Goal: Information Seeking & Learning: Learn about a topic

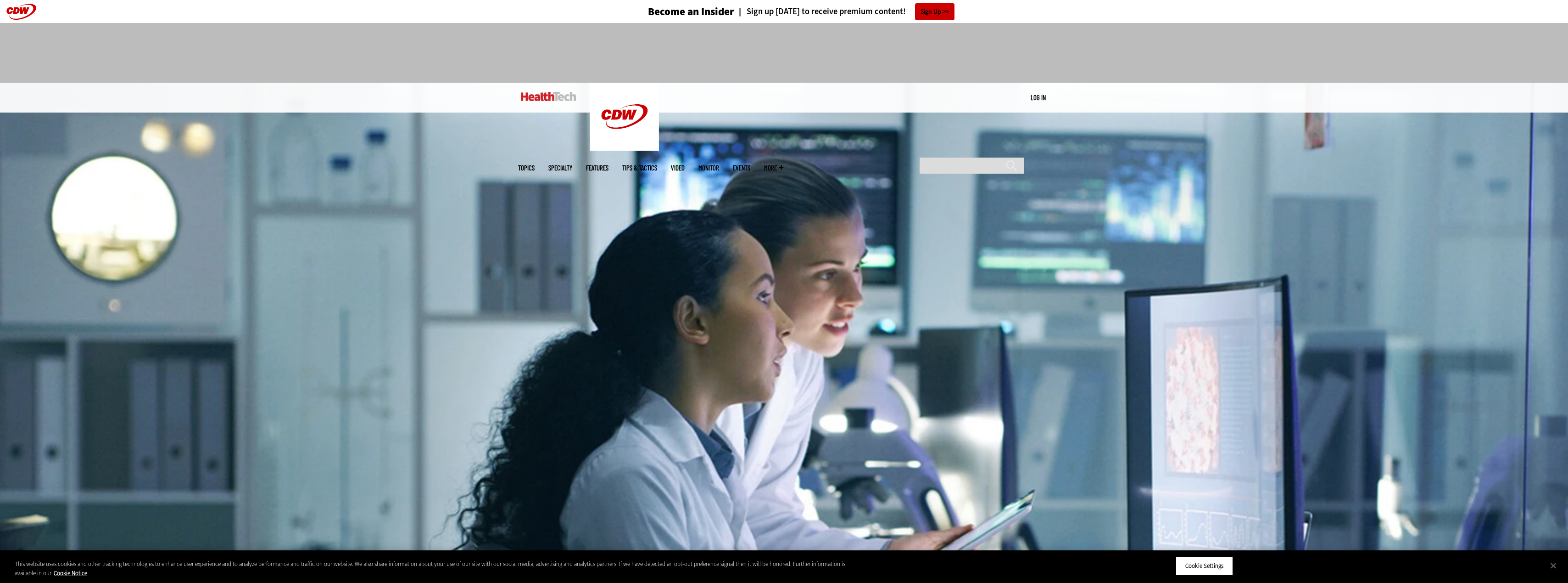
click at [535, 164] on span "Topics" at bounding box center [526, 167] width 16 height 7
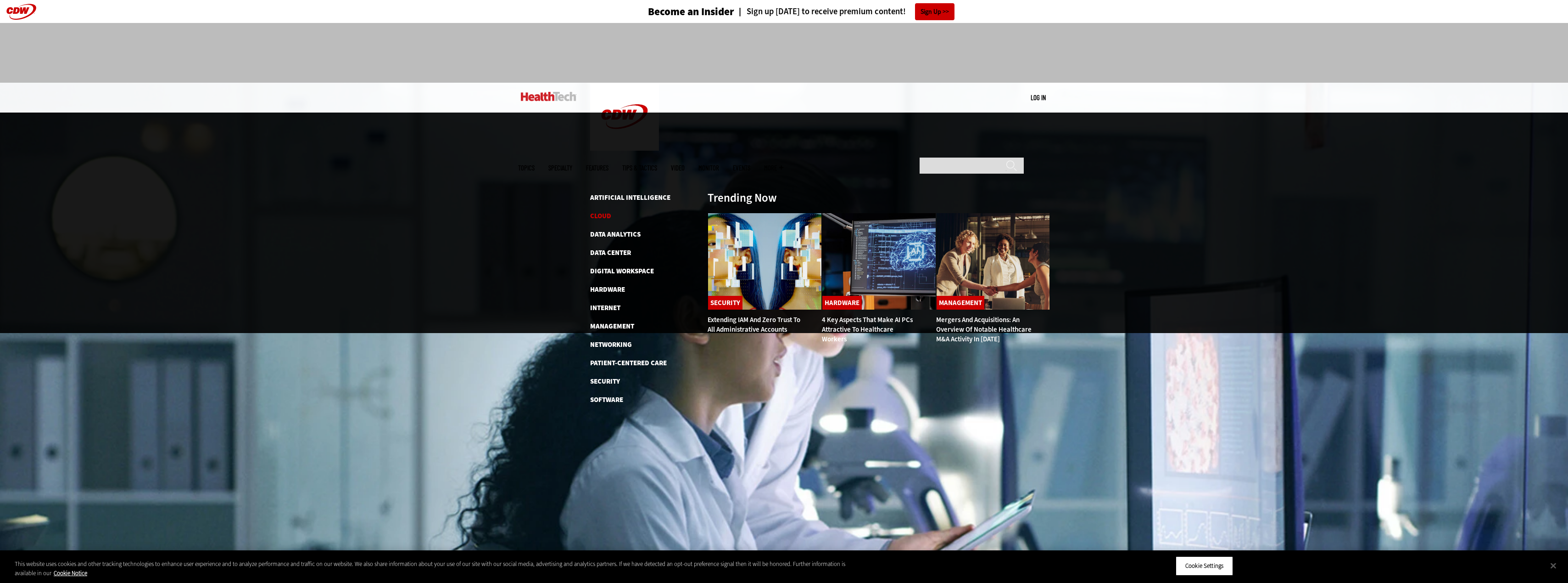
click at [606, 212] on link "Cloud" at bounding box center [600, 216] width 21 height 9
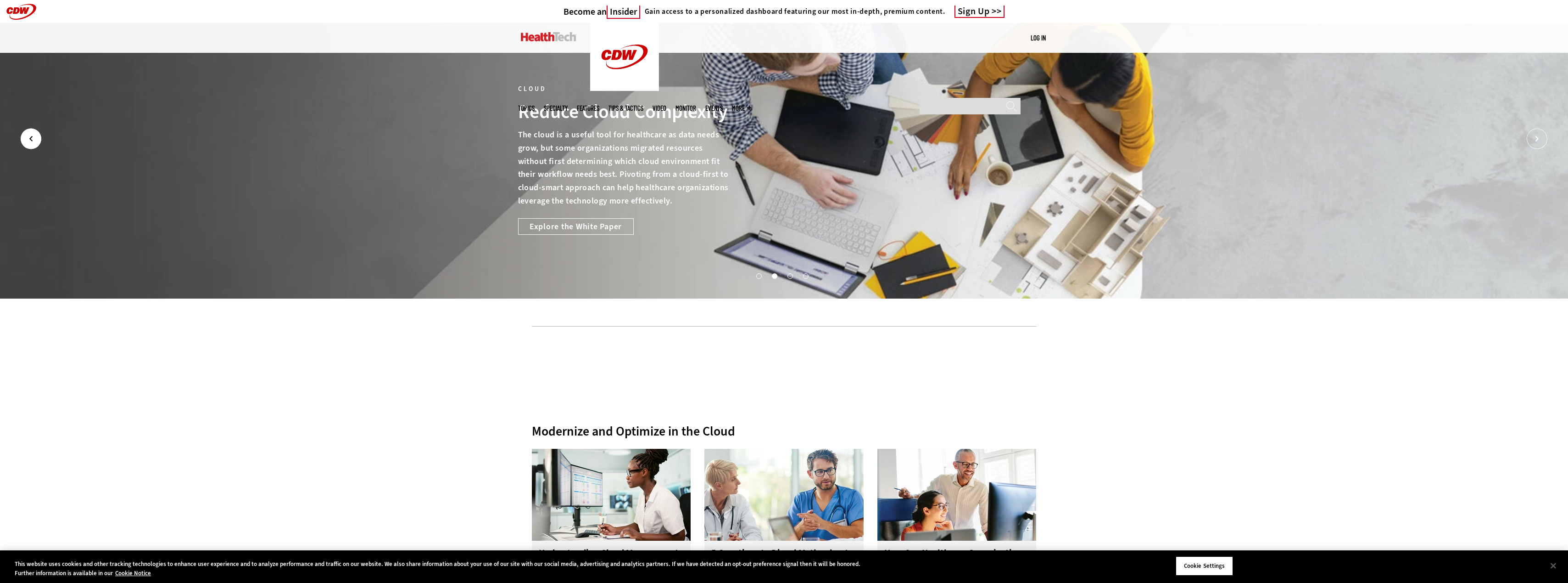
click at [22, 135] on icon "Prev" at bounding box center [31, 139] width 21 height 21
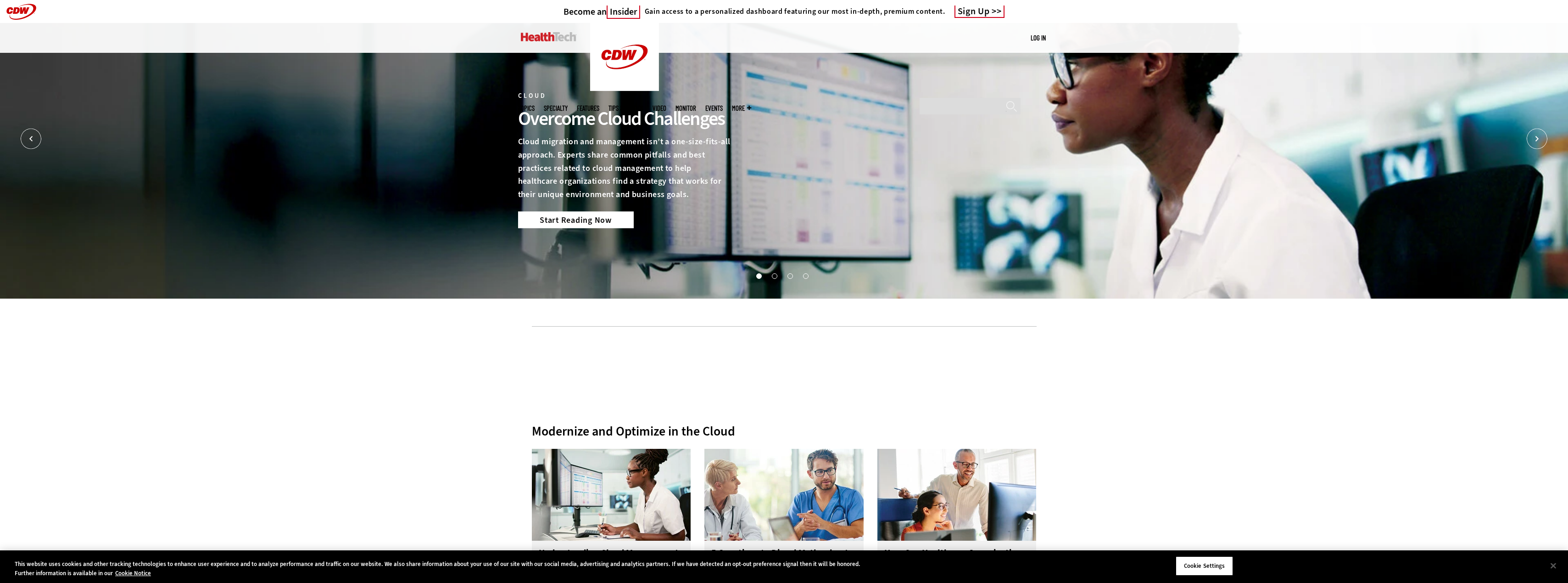
click at [582, 218] on link "Start Reading Now" at bounding box center [576, 219] width 115 height 16
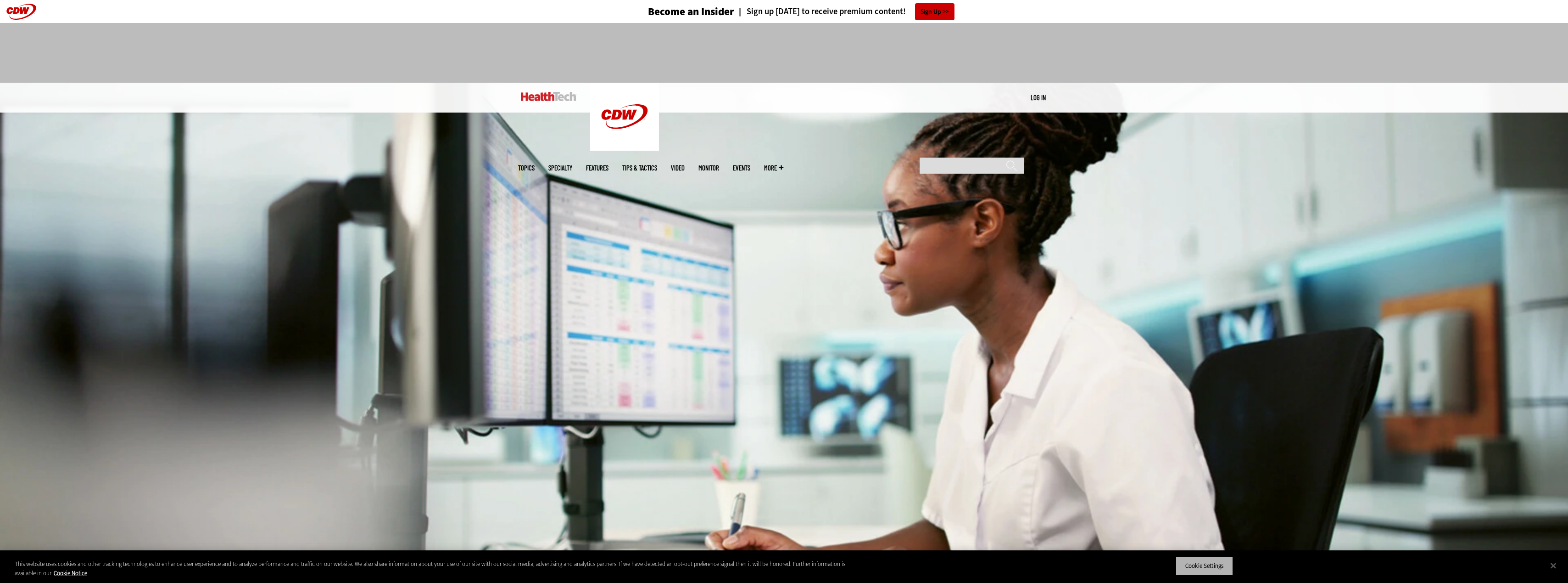
click at [1210, 567] on button "Cookie Settings" at bounding box center [1205, 565] width 57 height 19
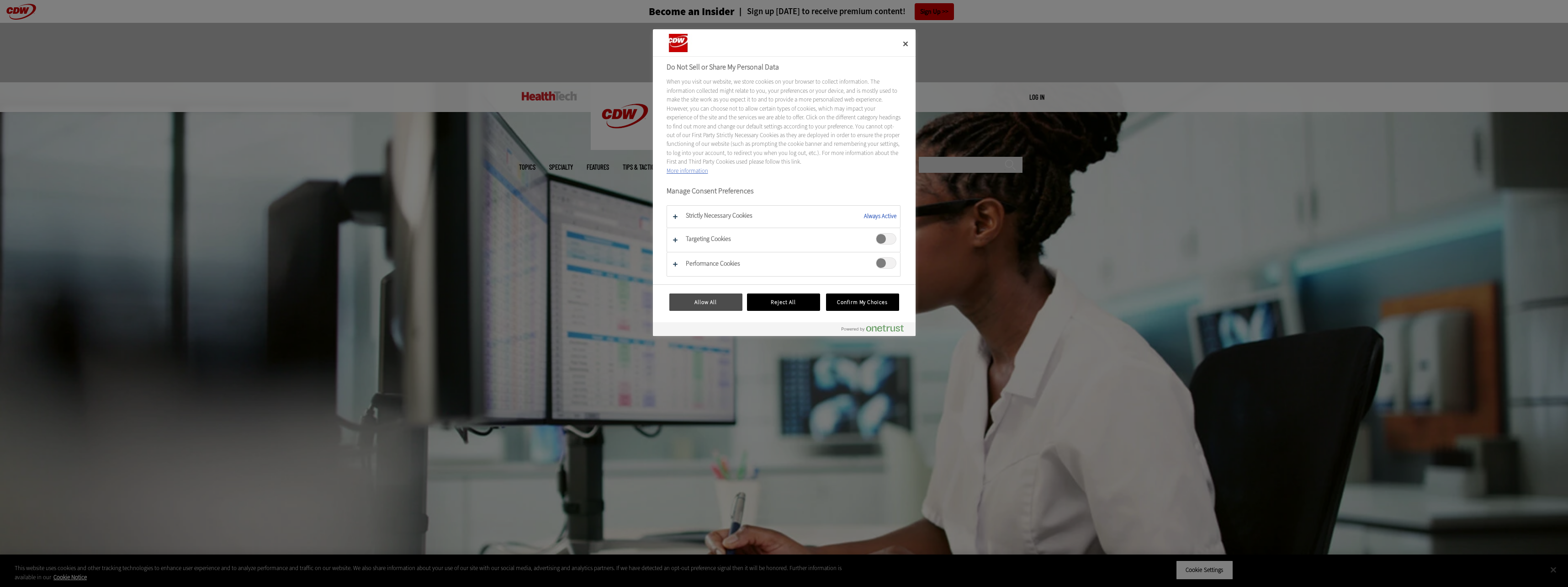
click at [720, 307] on button "Allow All" at bounding box center [706, 302] width 73 height 18
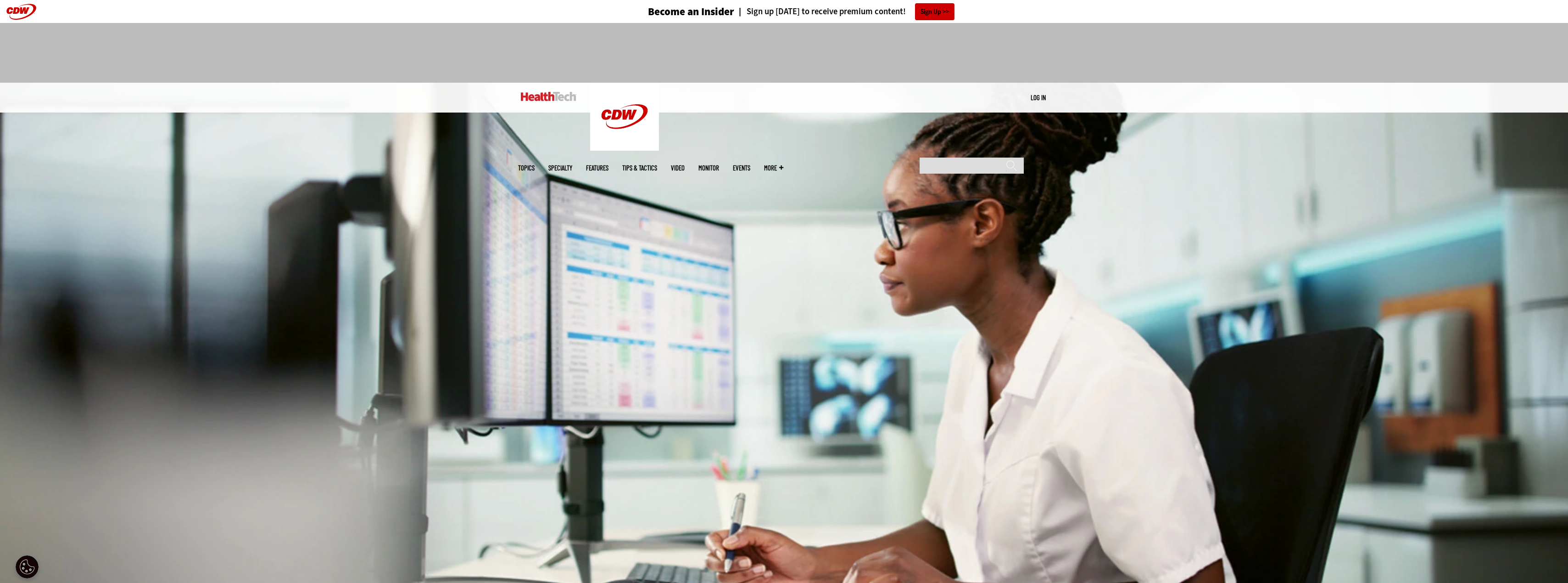
click at [535, 164] on span "Topics" at bounding box center [526, 167] width 16 height 7
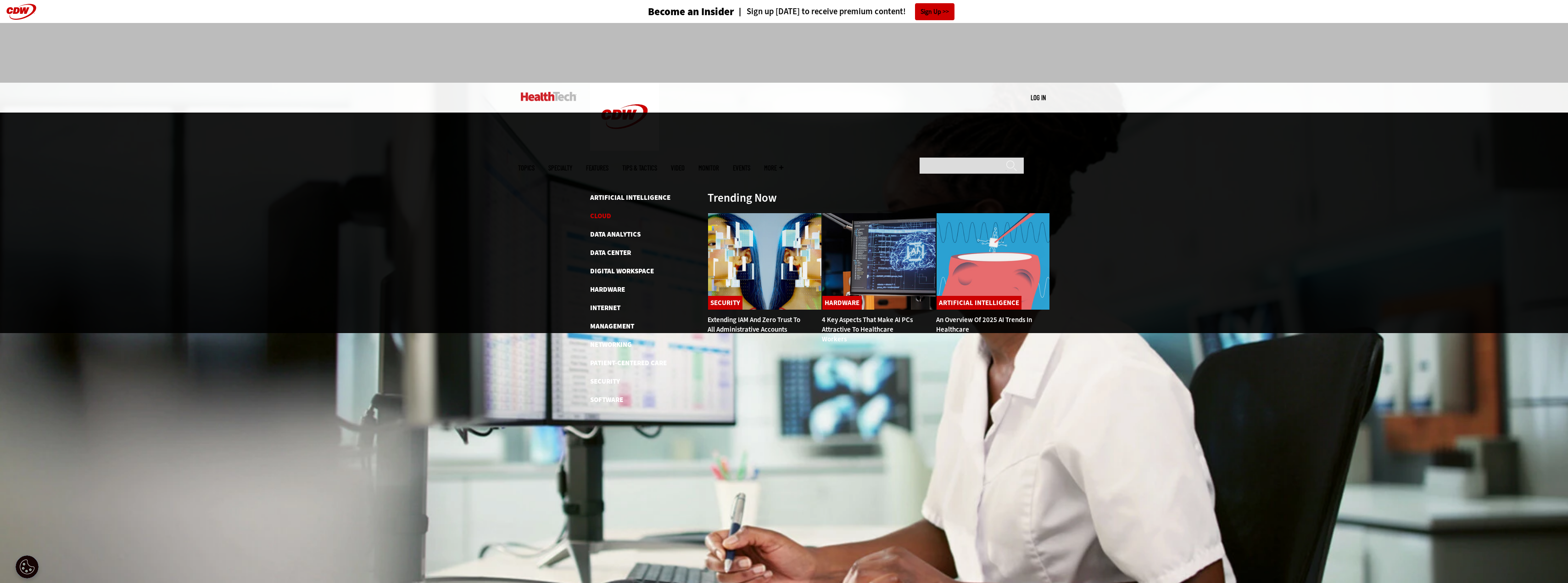
click at [604, 212] on link "Cloud" at bounding box center [600, 216] width 21 height 9
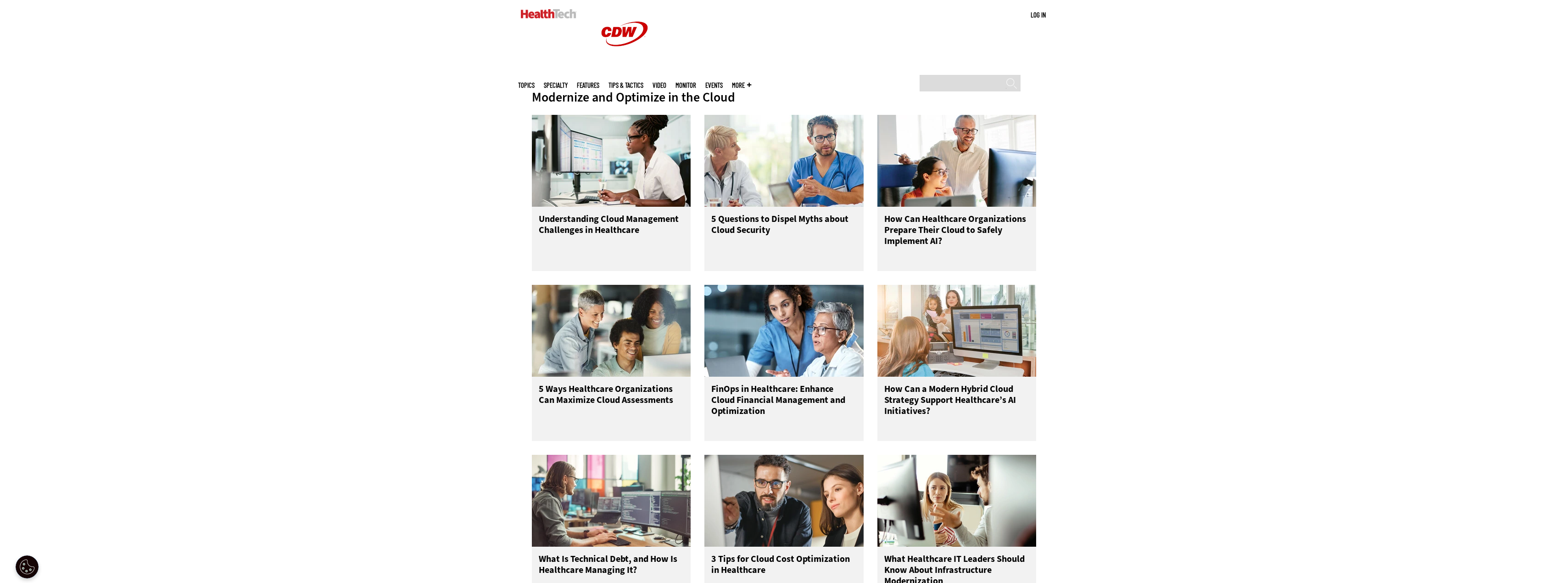
scroll to position [367, 0]
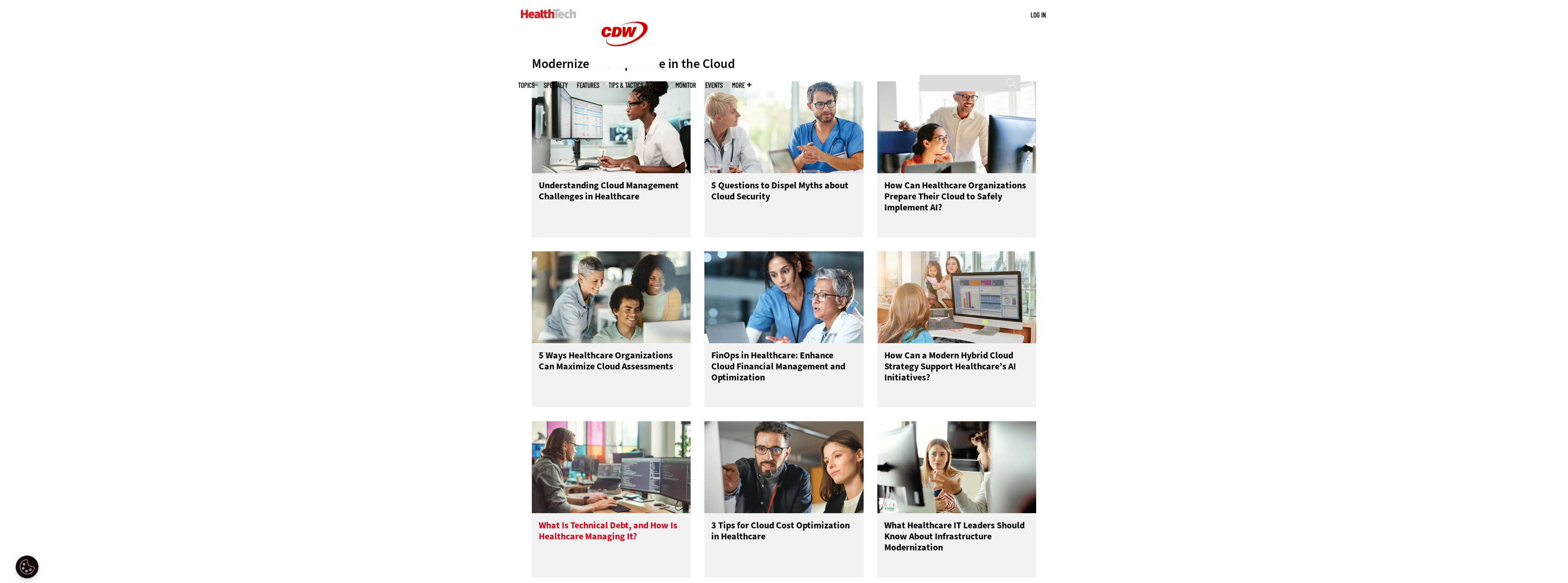
click at [602, 516] on div "What Is Technical Debt, and How Is Healthcare Managing It?" at bounding box center [612, 545] width 160 height 64
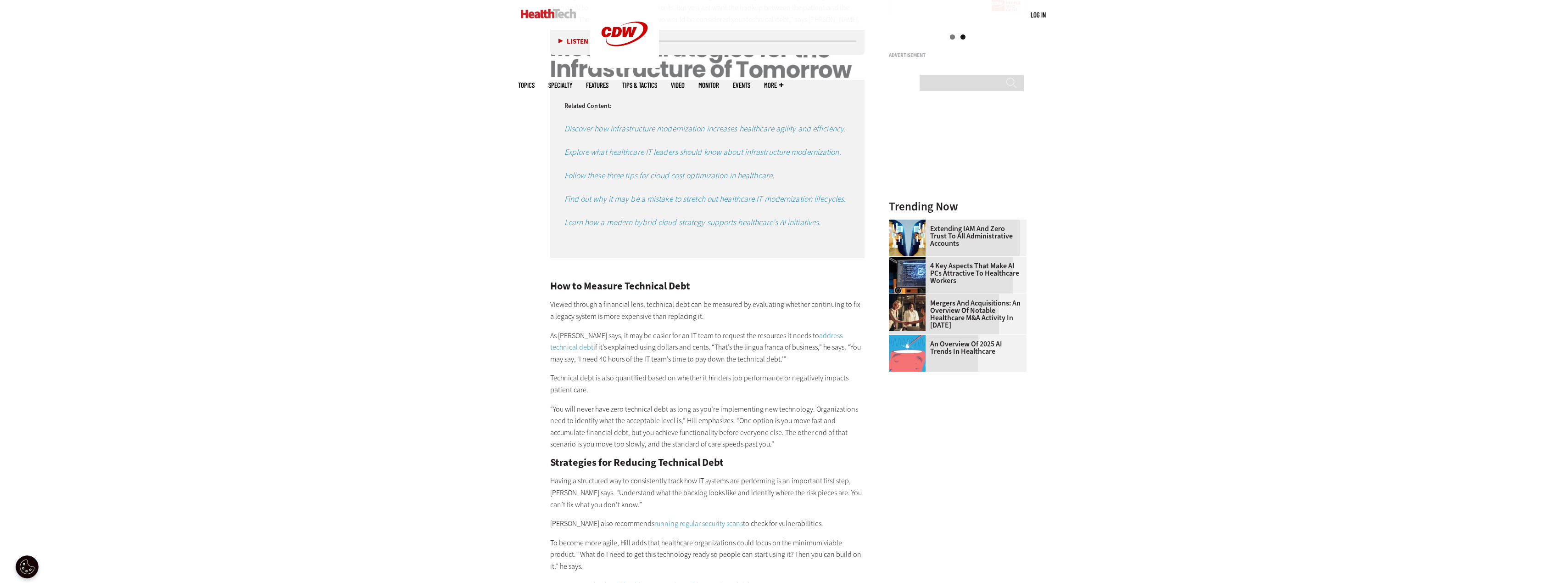
scroll to position [1608, 0]
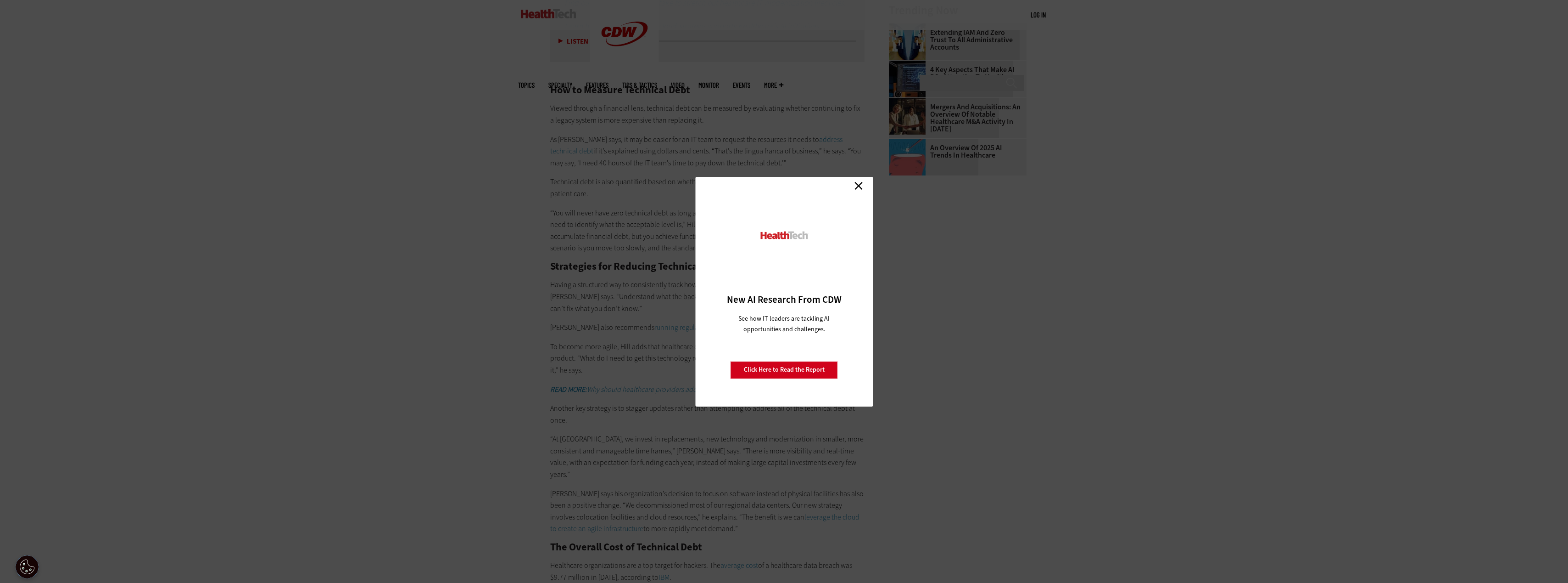
click at [865, 188] on link "Close" at bounding box center [859, 186] width 14 height 14
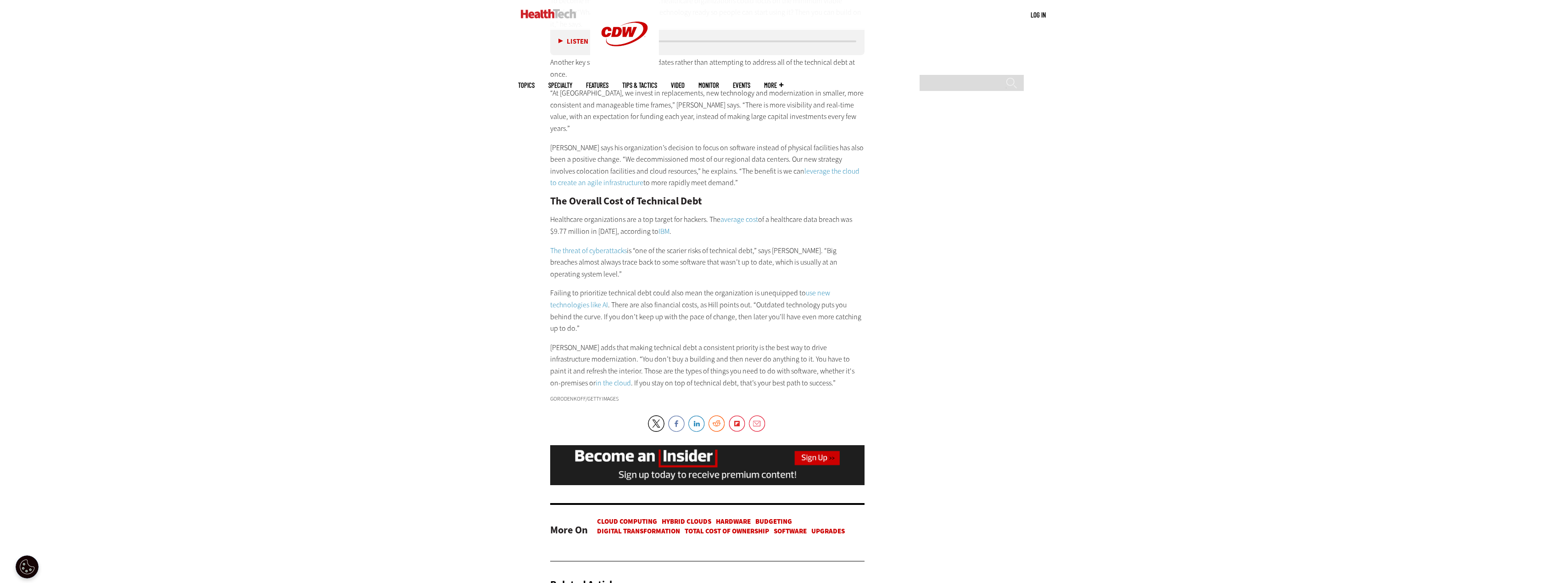
scroll to position [1975, 0]
